Goal: Information Seeking & Learning: Learn about a topic

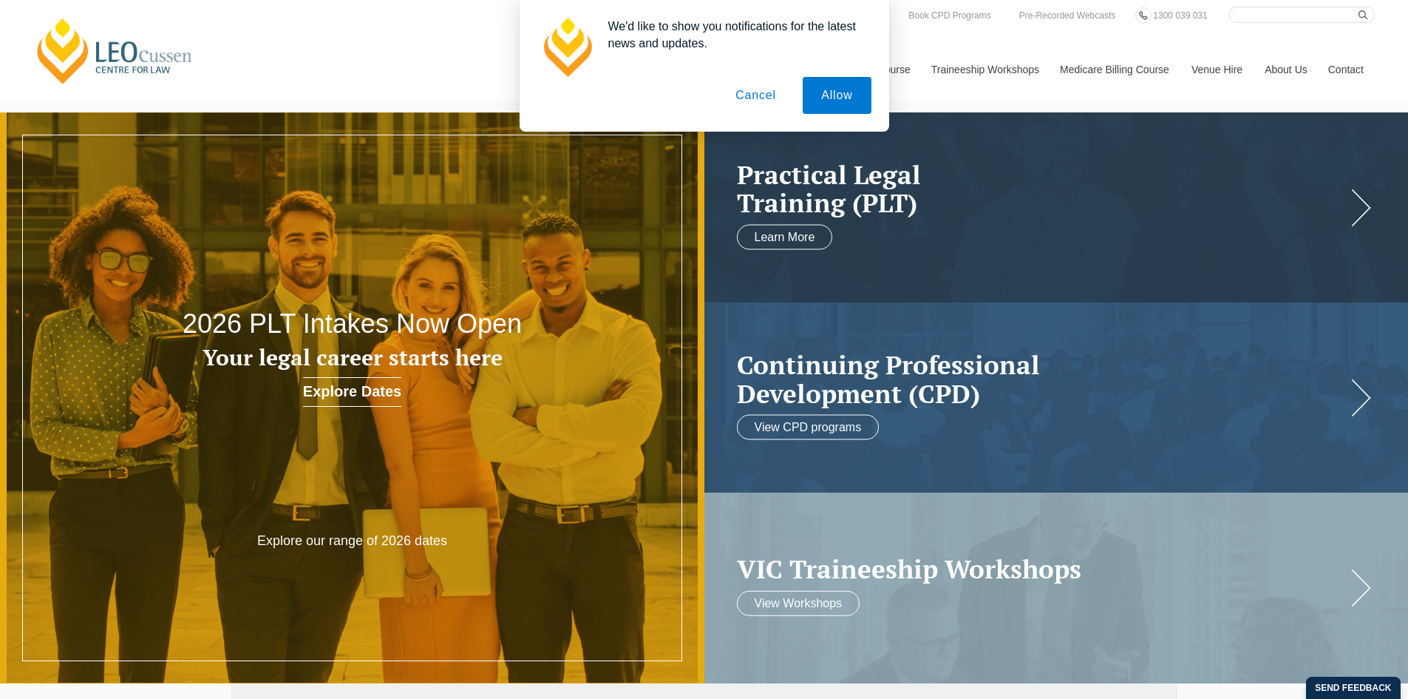
click at [766, 92] on button "Cancel" at bounding box center [756, 95] width 78 height 37
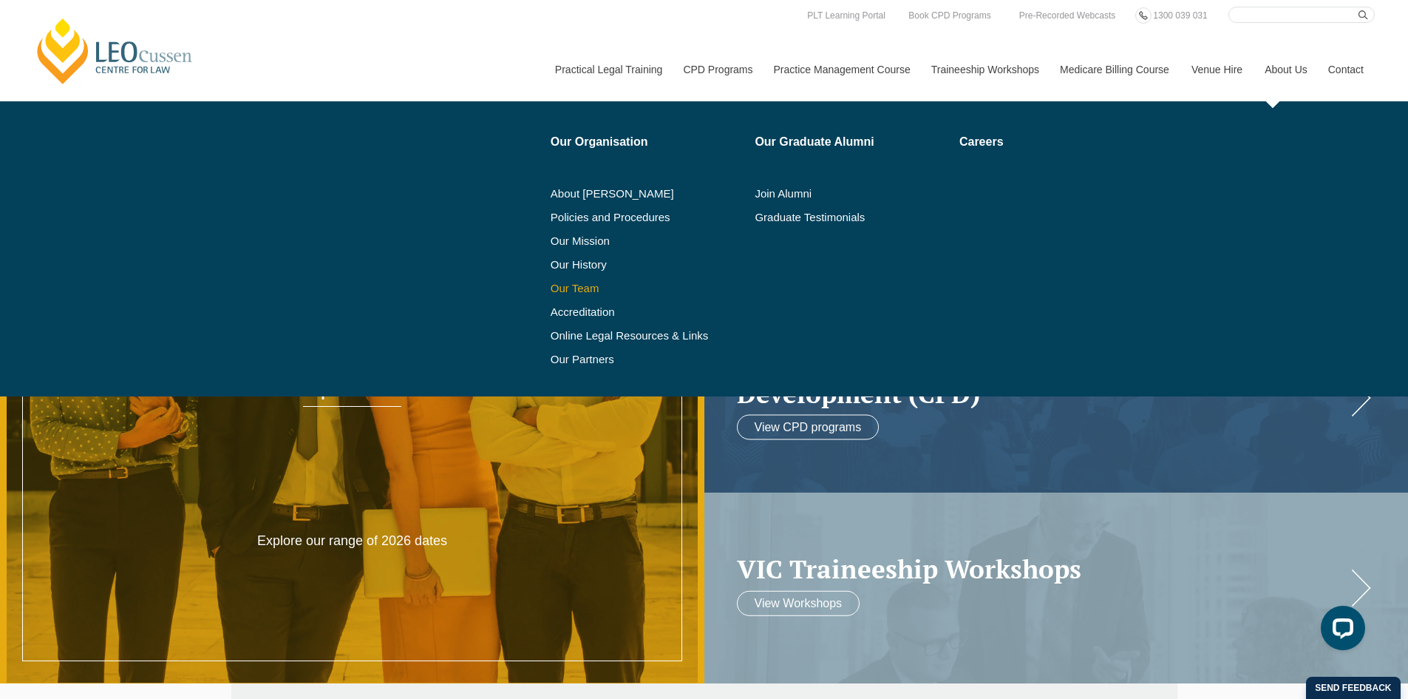
click at [570, 286] on link "Our Team" at bounding box center [648, 288] width 194 height 12
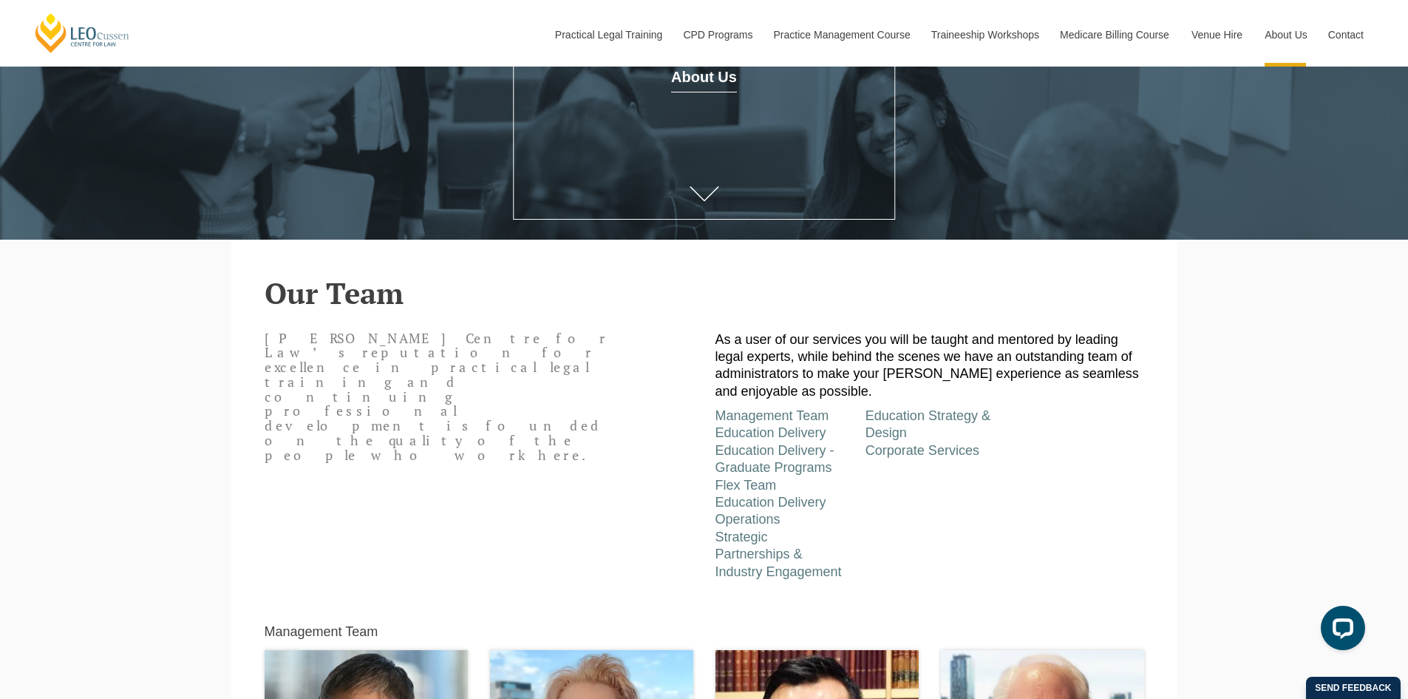
scroll to position [444, 0]
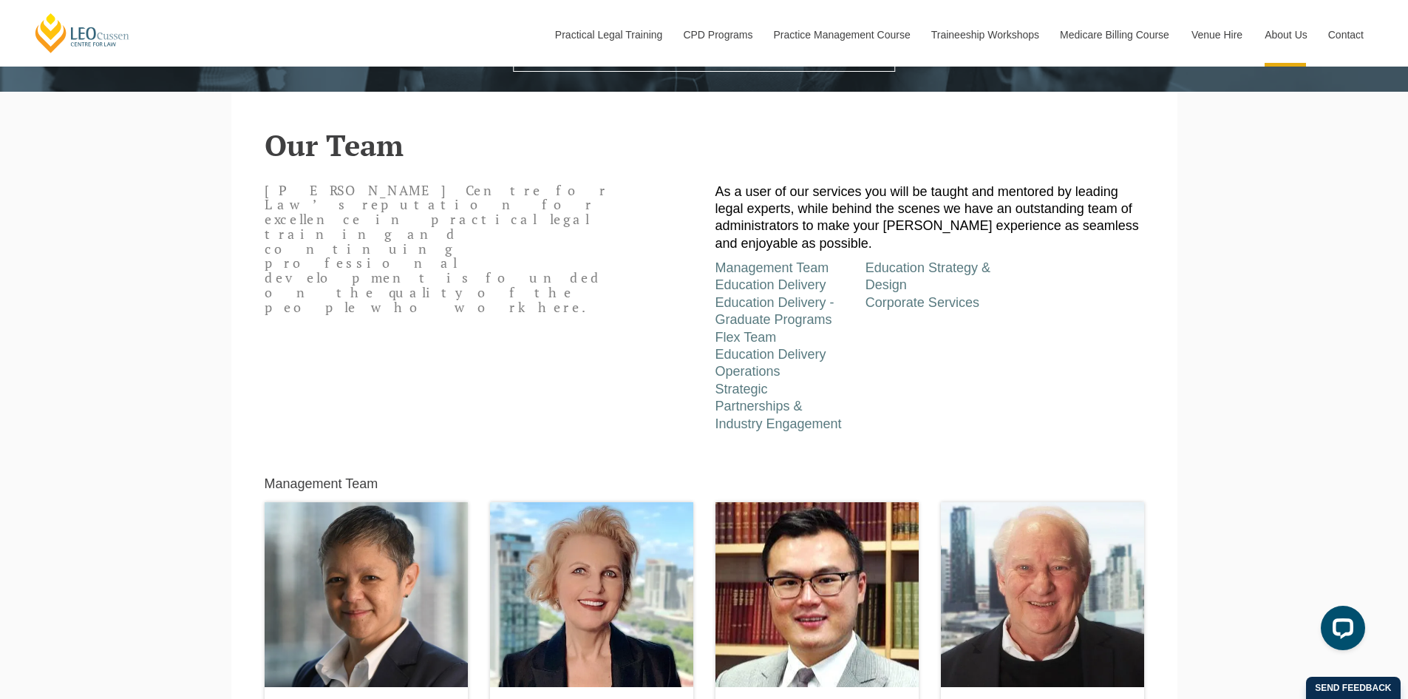
drag, startPoint x: 770, startPoint y: 230, endPoint x: 762, endPoint y: 228, distance: 7.7
click at [757, 228] on p "As a user of our services you will be taught and mentored by leading legal expe…" at bounding box center [930, 217] width 429 height 69
click at [781, 226] on p "As a user of our services you will be taught and mentored by leading legal expe…" at bounding box center [930, 217] width 429 height 69
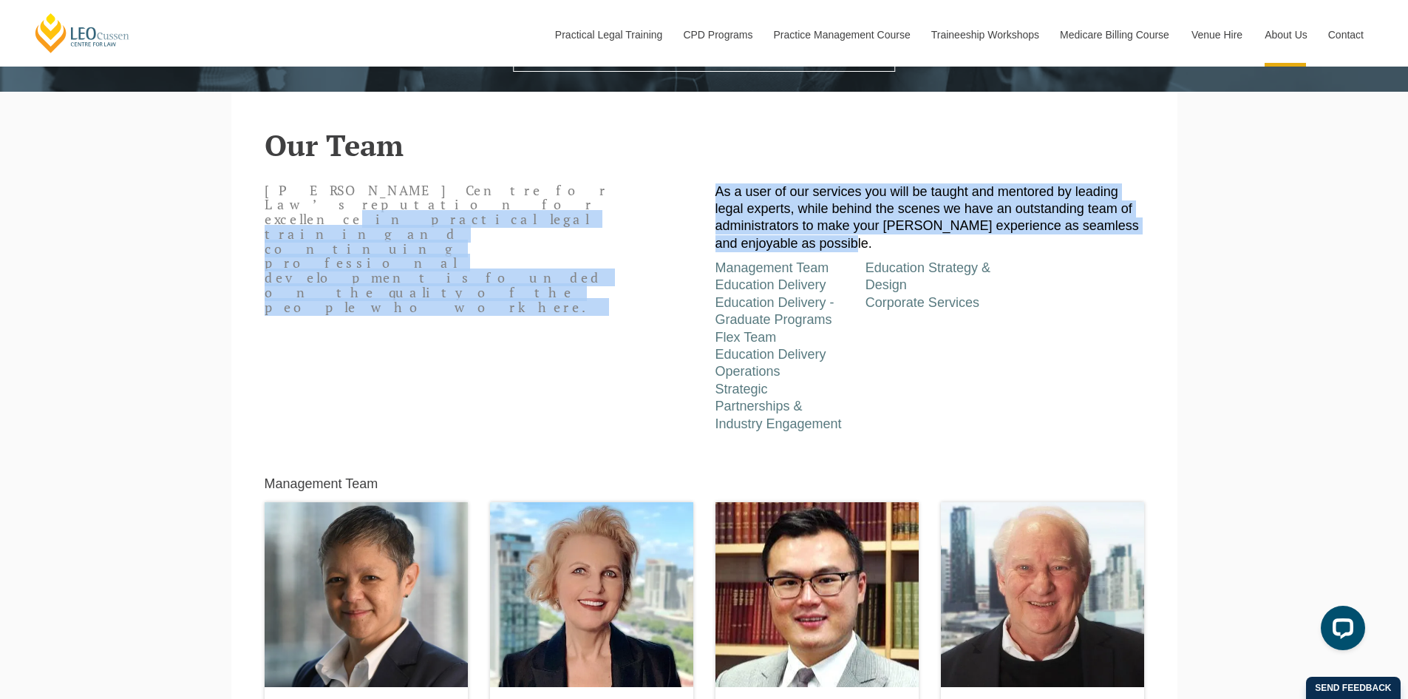
drag, startPoint x: 846, startPoint y: 247, endPoint x: 700, endPoint y: 199, distance: 154.1
click at [700, 199] on div "Leo Cussen Centre for Law’s reputation for excellence in practical legal traini…" at bounding box center [705, 304] width 902 height 257
click at [781, 211] on p "As a user of our services you will be taught and mentored by leading legal expe…" at bounding box center [930, 217] width 429 height 69
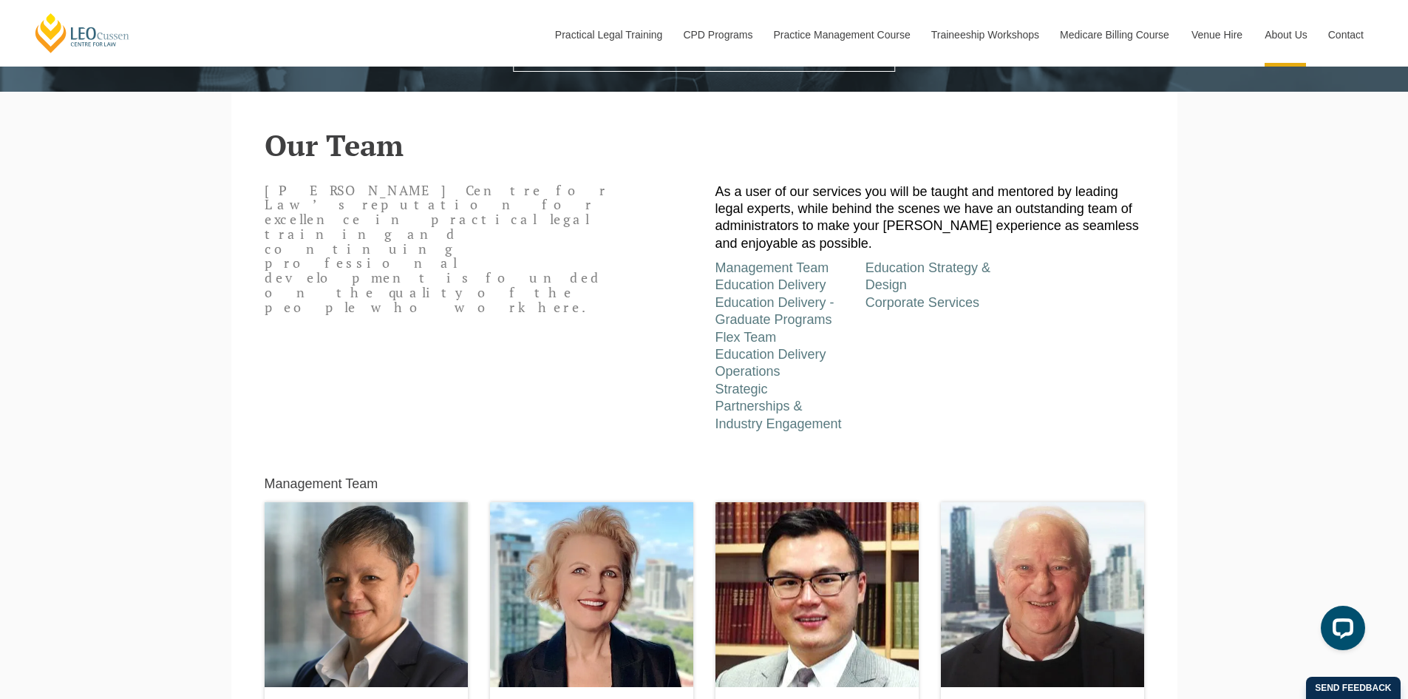
click at [776, 211] on p "As a user of our services you will be taught and mentored by leading legal expe…" at bounding box center [930, 217] width 429 height 69
drag, startPoint x: 858, startPoint y: 248, endPoint x: 848, endPoint y: 242, distance: 11.3
click at [848, 242] on p "As a user of our services you will be taught and mentored by leading legal expe…" at bounding box center [930, 217] width 429 height 69
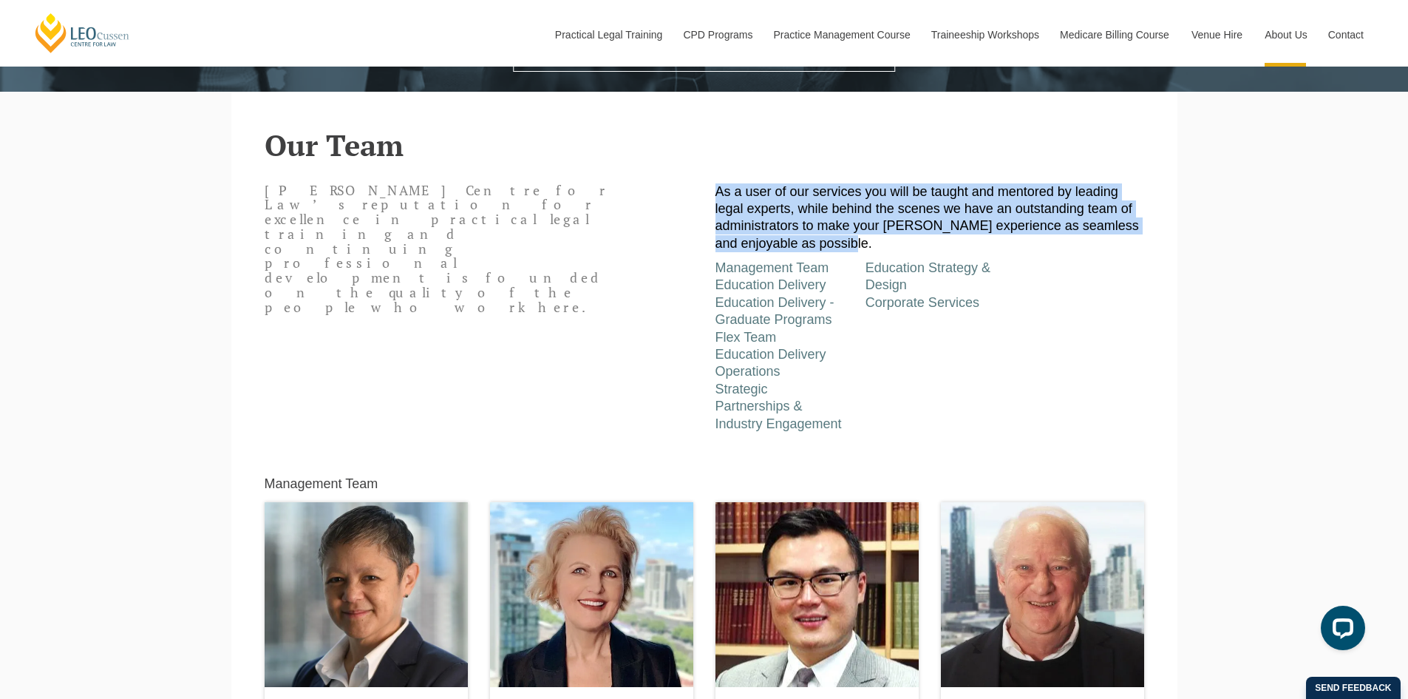
drag, startPoint x: 849, startPoint y: 245, endPoint x: 730, endPoint y: 201, distance: 127.7
click at [708, 191] on div "As a user of our services you will be taught and mentored by leading legal expe…" at bounding box center [930, 304] width 451 height 257
click at [815, 217] on p "As a user of our services you will be taught and mentored by leading legal expe…" at bounding box center [930, 217] width 429 height 69
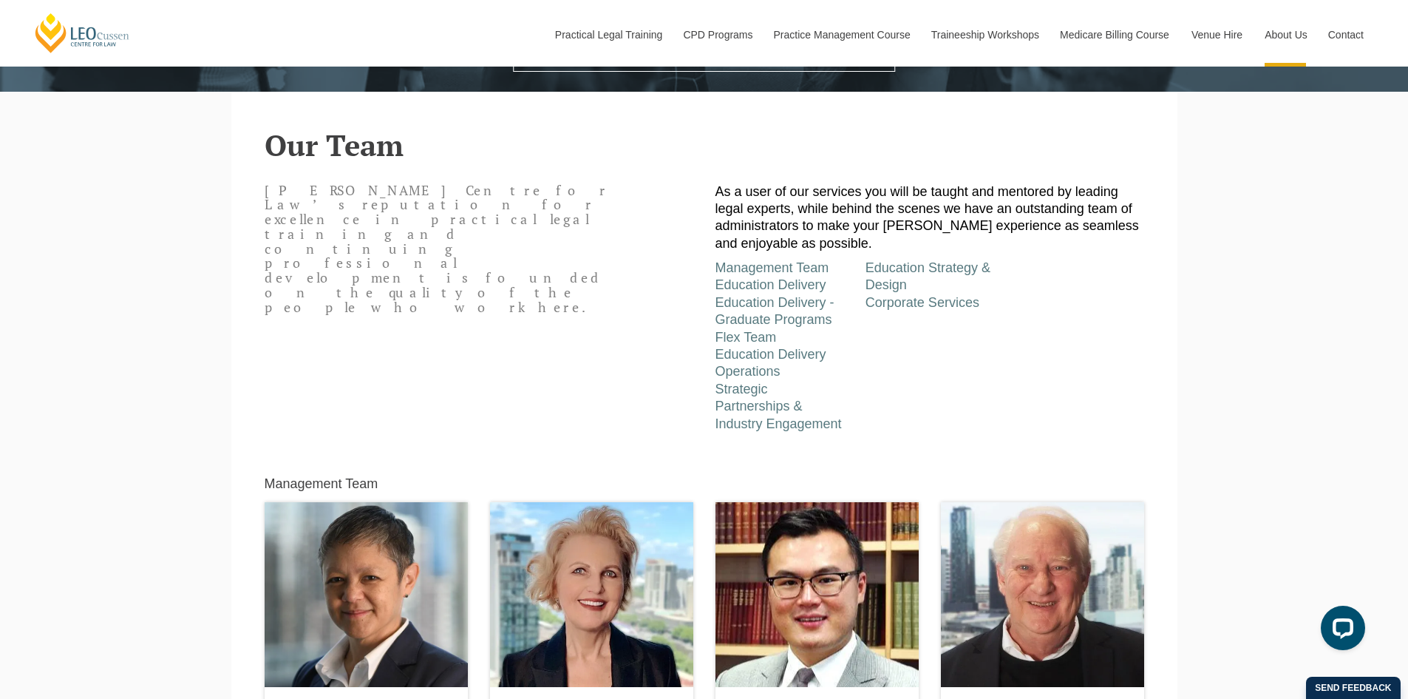
click at [806, 217] on p "As a user of our services you will be taught and mentored by leading legal expe…" at bounding box center [930, 217] width 429 height 69
drag, startPoint x: 806, startPoint y: 217, endPoint x: 829, endPoint y: 231, distance: 27.5
click at [798, 214] on p "As a user of our services you will be taught and mentored by leading legal expe…" at bounding box center [930, 217] width 429 height 69
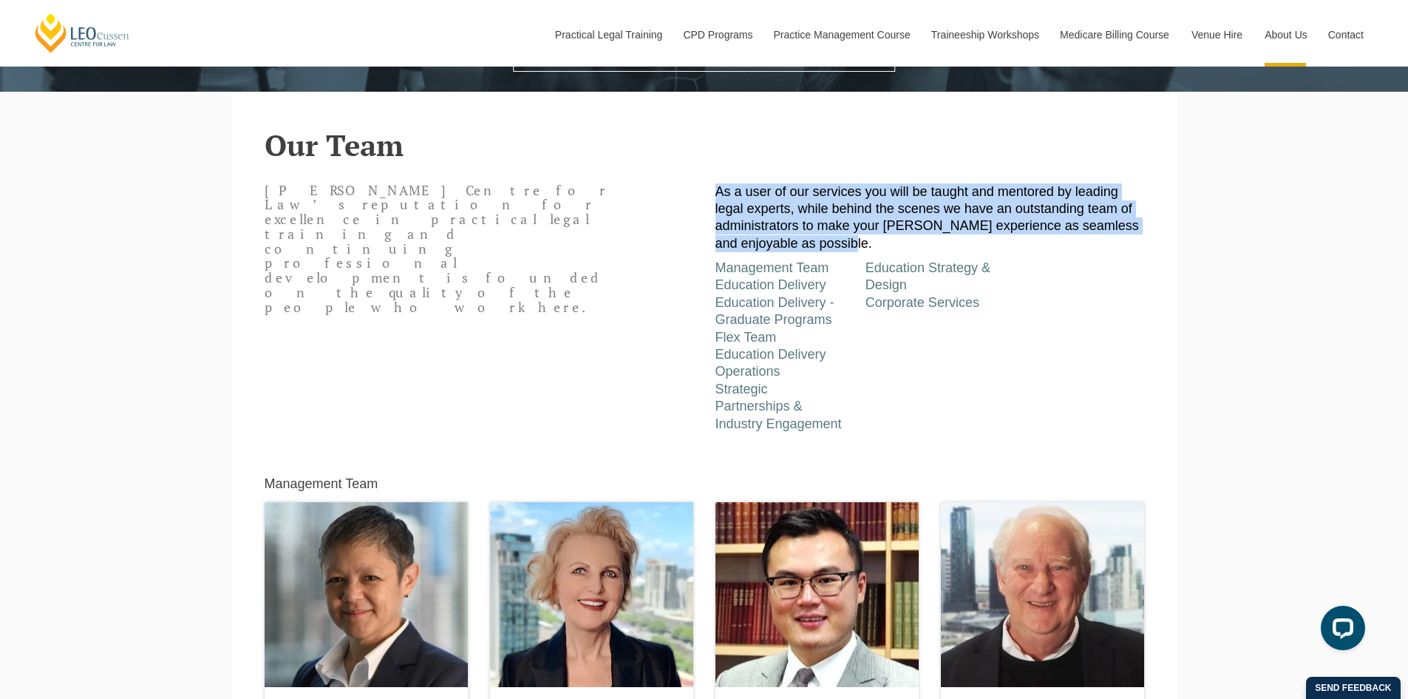
drag, startPoint x: 849, startPoint y: 244, endPoint x: 717, endPoint y: 191, distance: 142.4
click at [717, 191] on p "As a user of our services you will be taught and mentored by leading legal expe…" at bounding box center [930, 217] width 429 height 69
click at [768, 202] on p "As a user of our services you will be taught and mentored by leading legal expe…" at bounding box center [930, 217] width 429 height 69
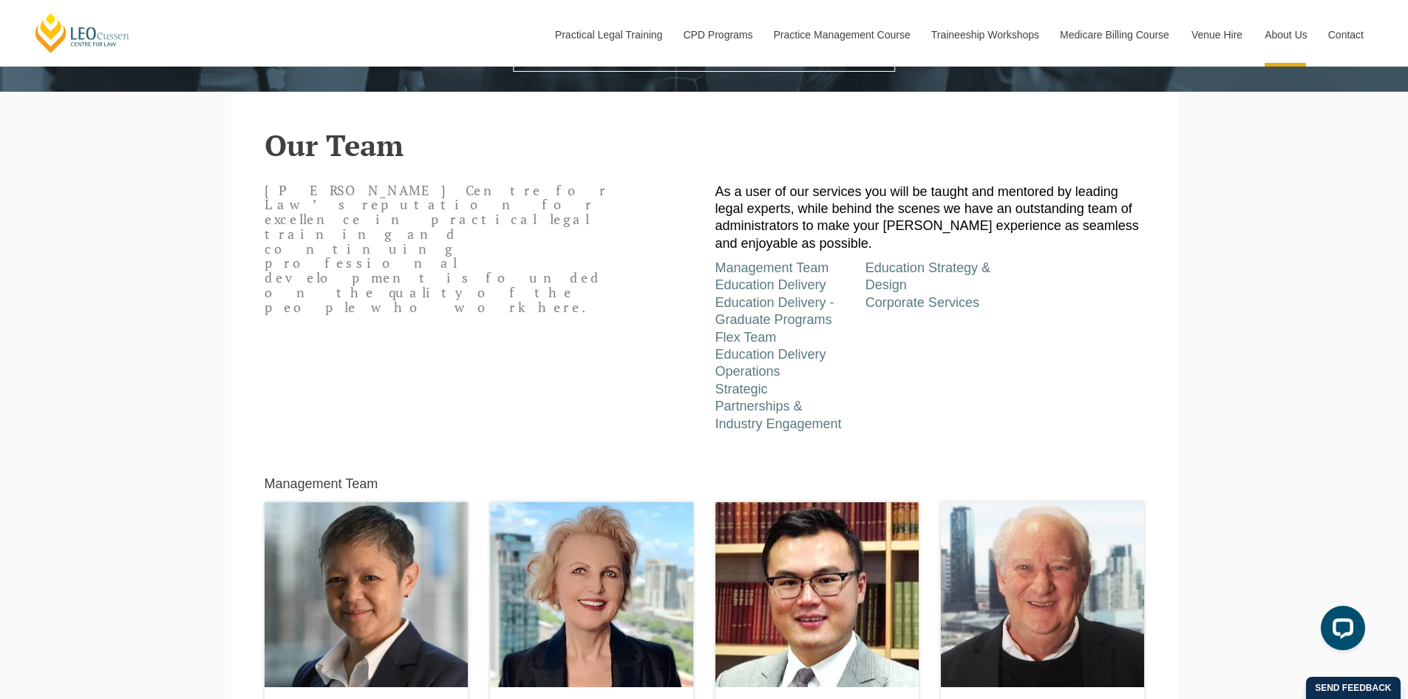
click at [765, 202] on p "As a user of our services you will be taught and mentored by leading legal expe…" at bounding box center [930, 217] width 429 height 69
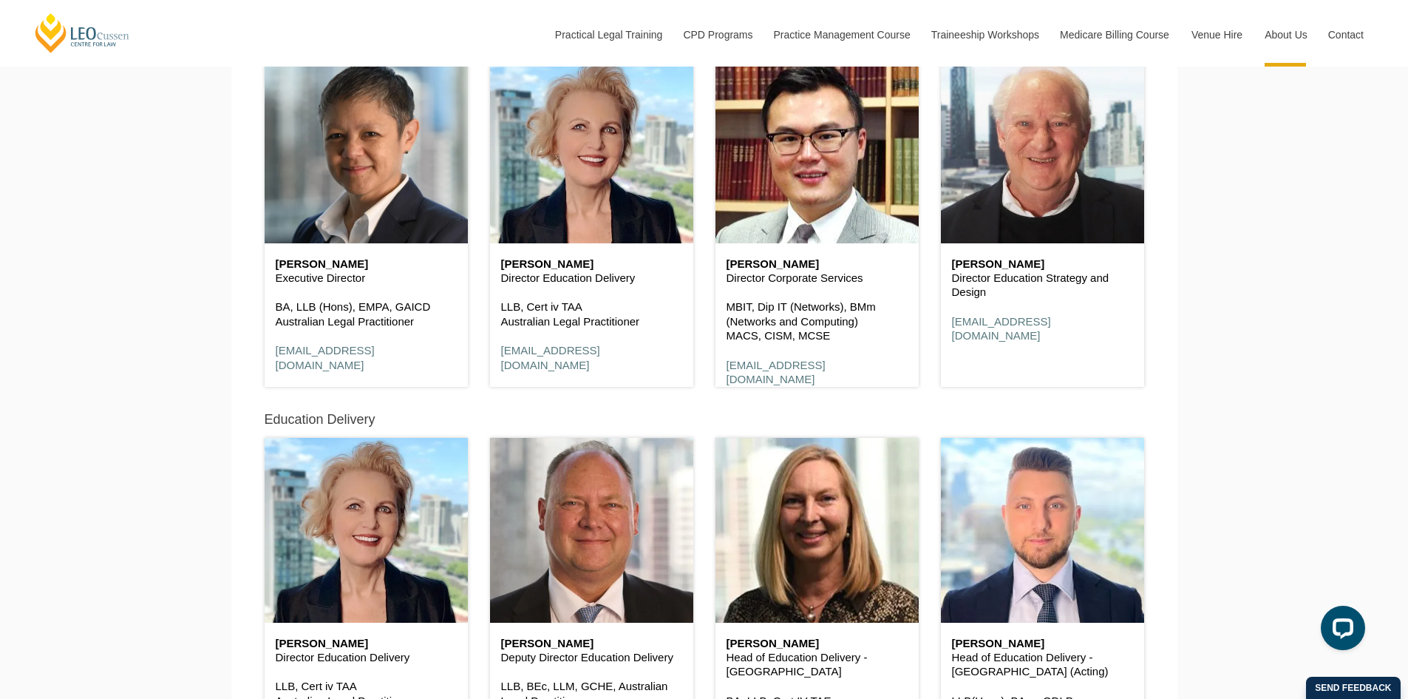
scroll to position [1035, 0]
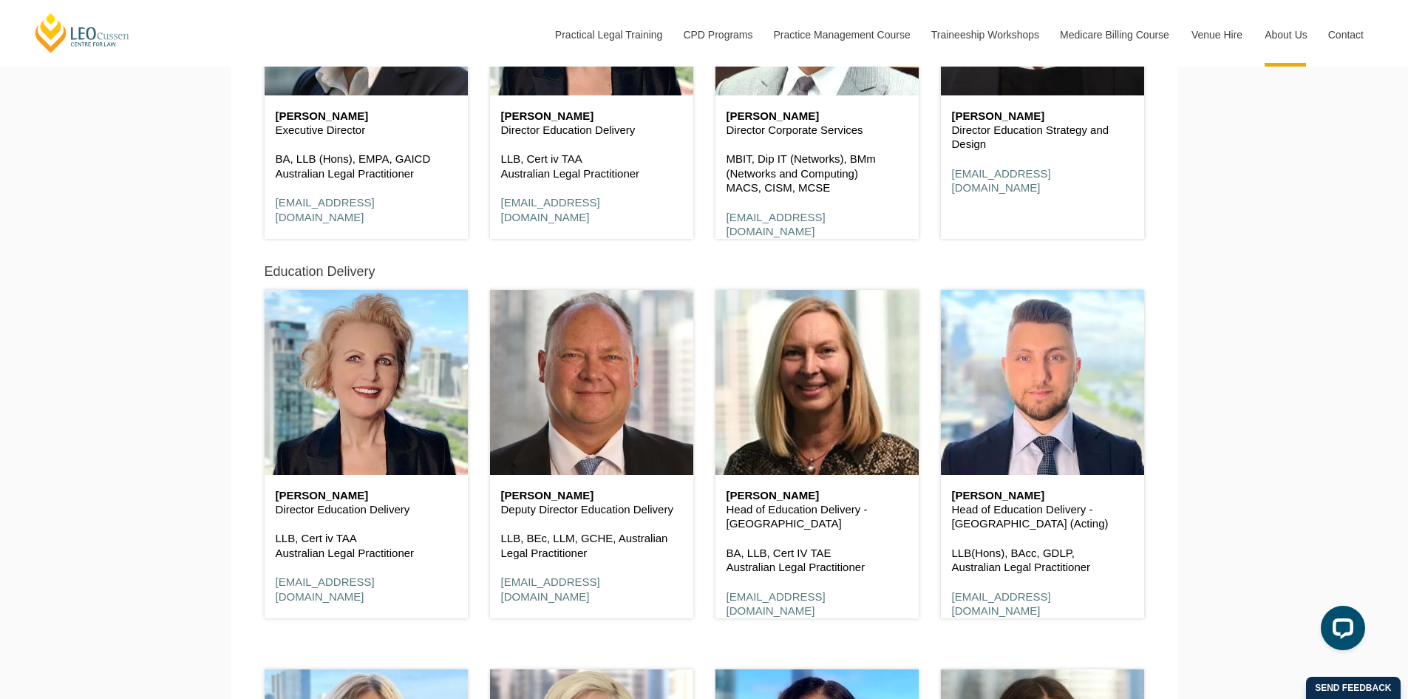
drag, startPoint x: 1244, startPoint y: 395, endPoint x: 1300, endPoint y: 370, distance: 61.3
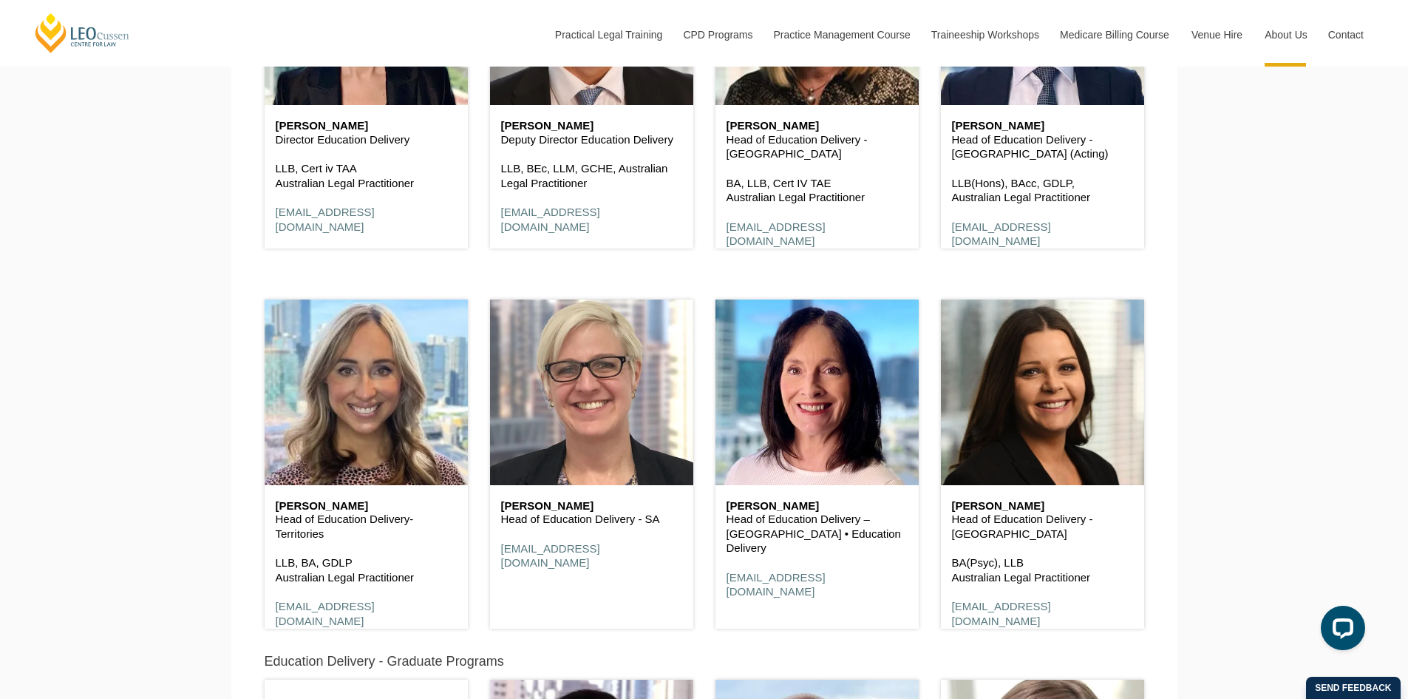
scroll to position [1479, 0]
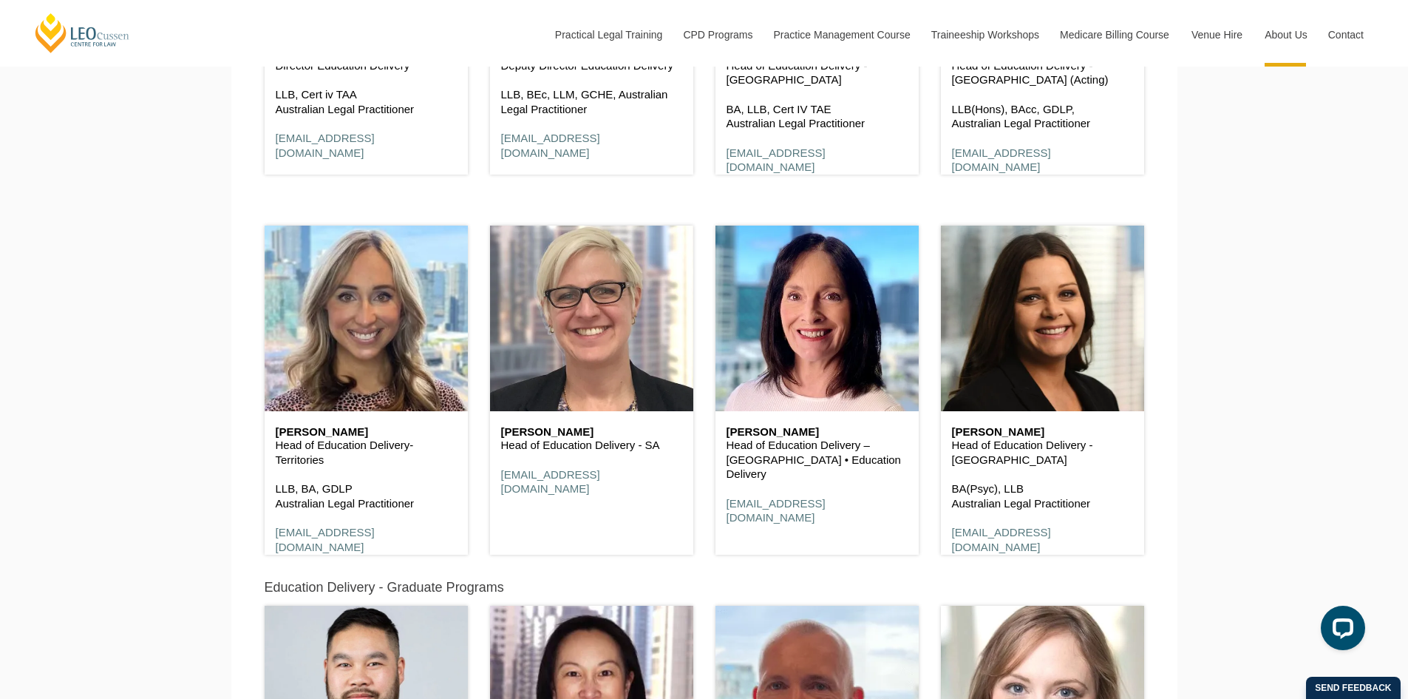
drag, startPoint x: 1229, startPoint y: 356, endPoint x: 1218, endPoint y: 302, distance: 55.2
drag, startPoint x: 1212, startPoint y: 342, endPoint x: 1201, endPoint y: 315, distance: 28.8
drag, startPoint x: 1202, startPoint y: 355, endPoint x: 1192, endPoint y: 330, distance: 26.2
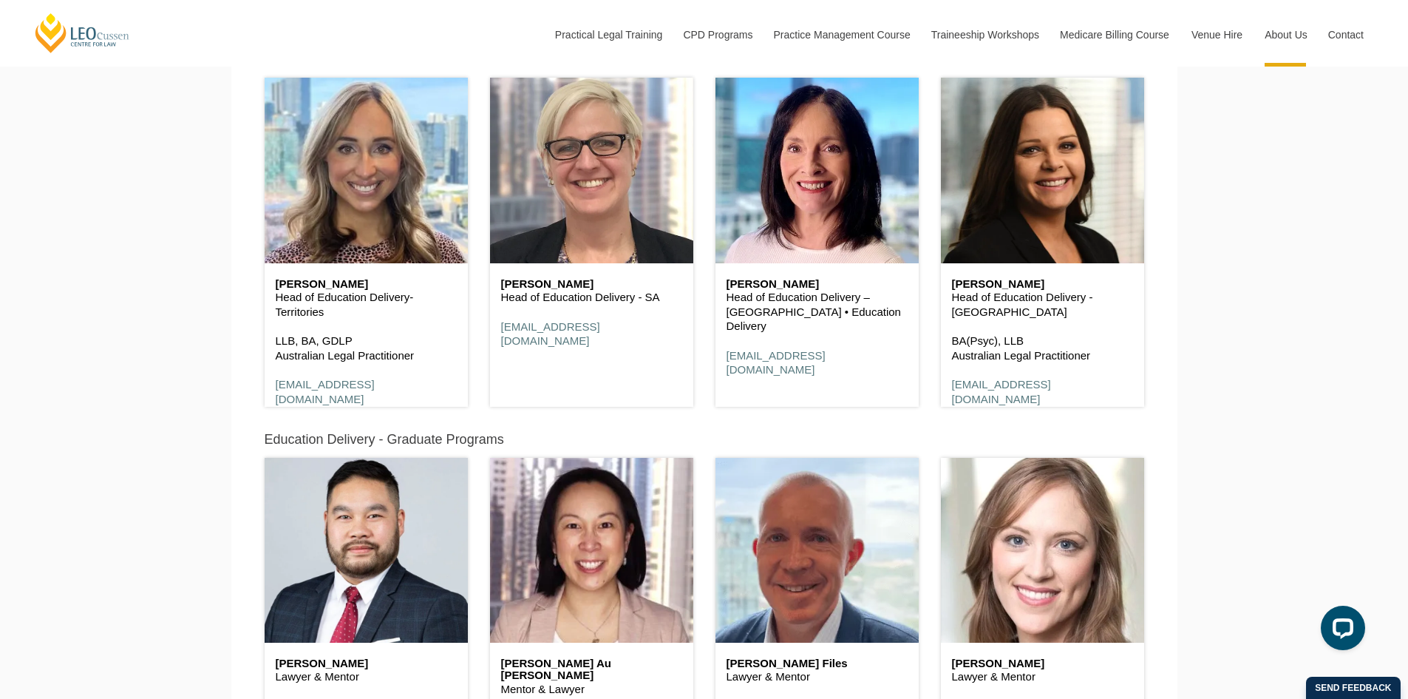
scroll to position [1848, 0]
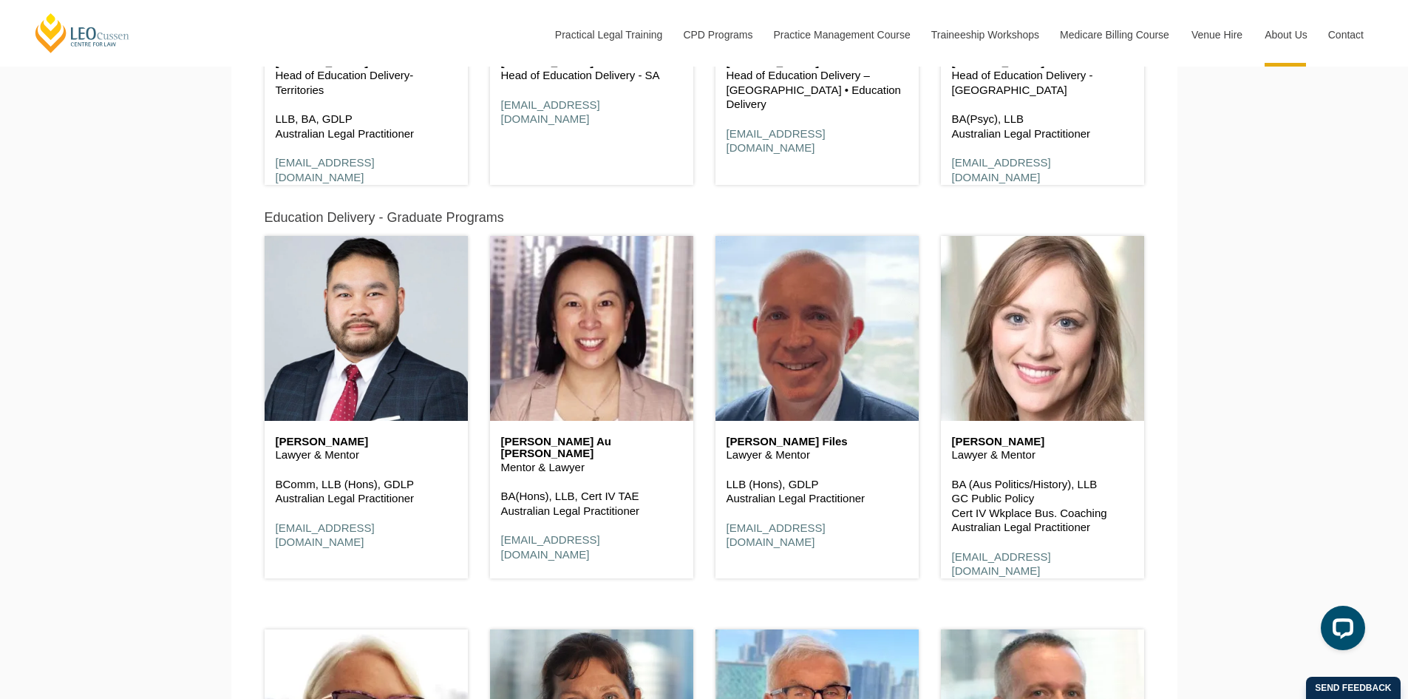
drag, startPoint x: 1186, startPoint y: 368, endPoint x: 1195, endPoint y: 354, distance: 16.6
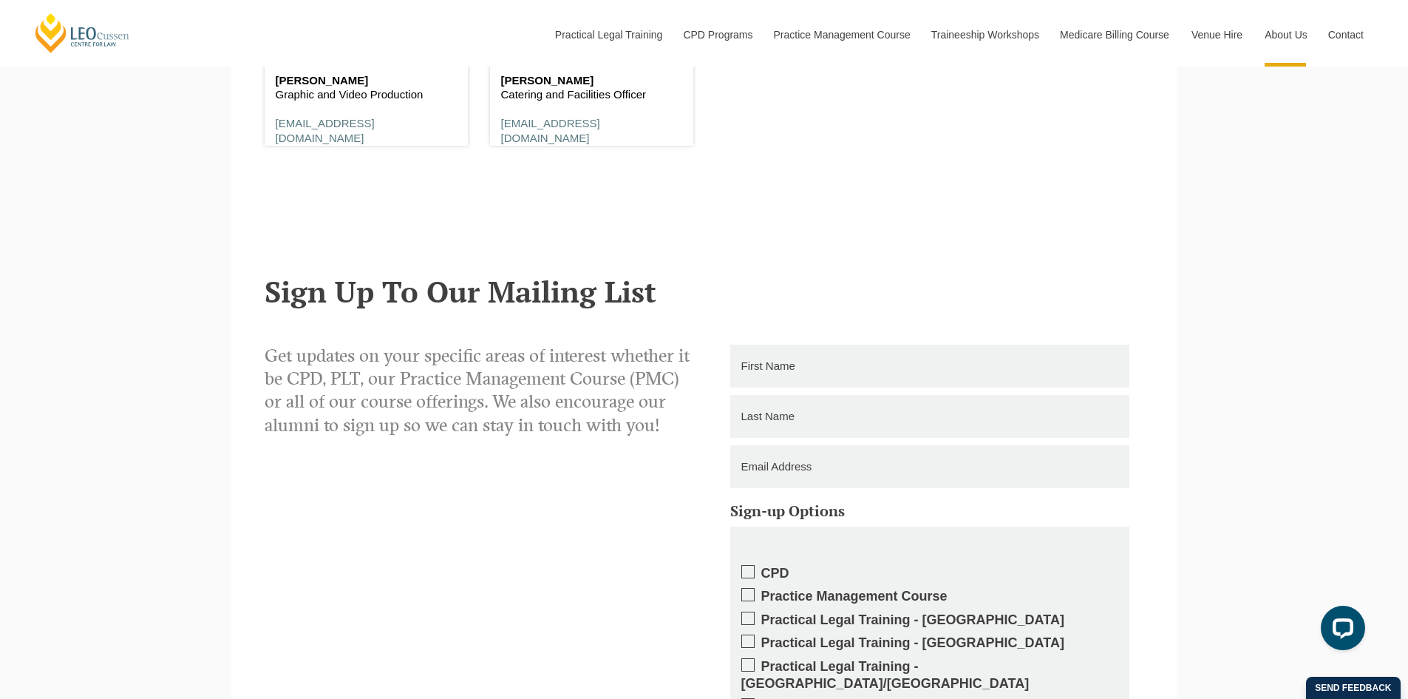
scroll to position [9685, 0]
